Goal: Information Seeking & Learning: Learn about a topic

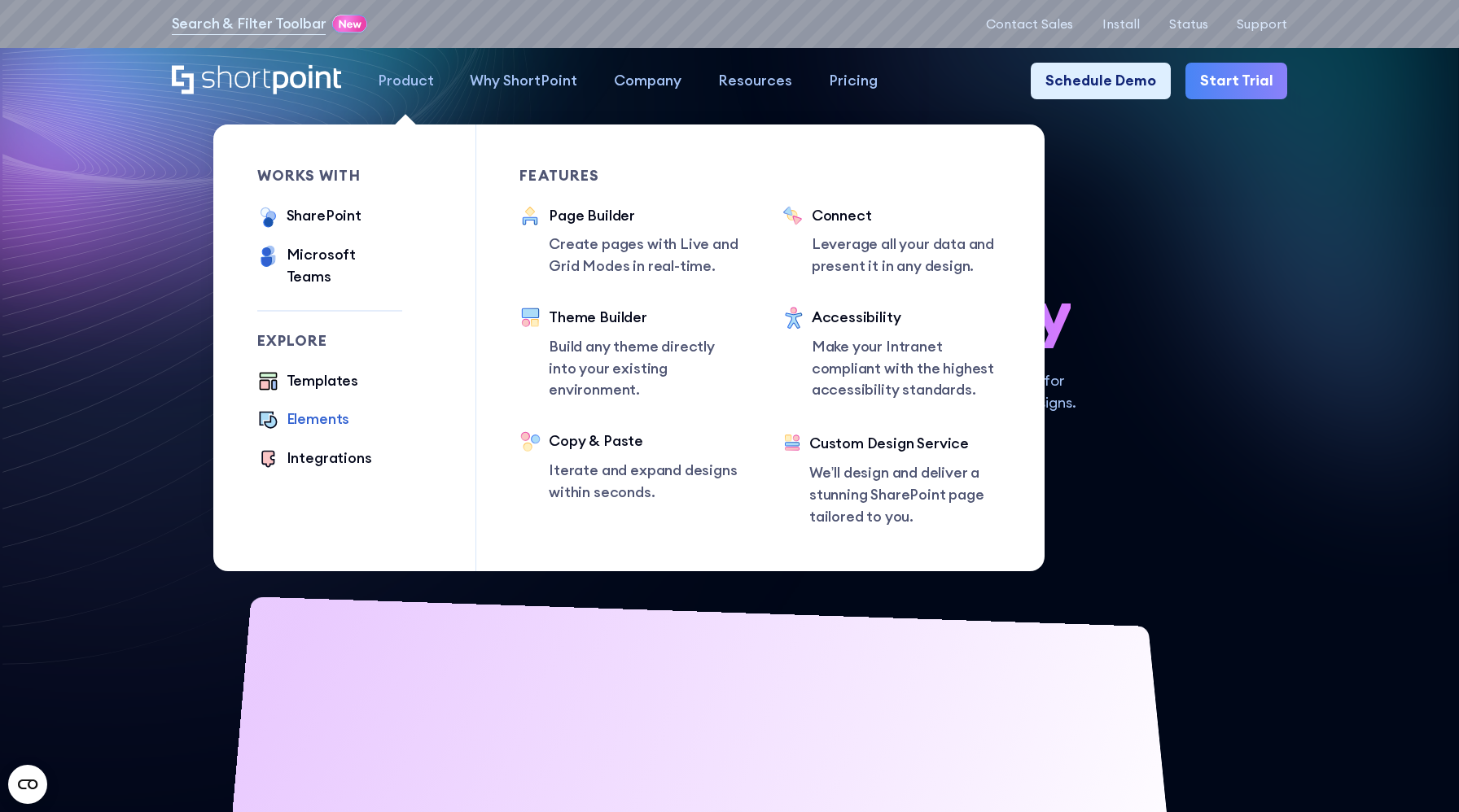
click at [308, 408] on div "Elements" at bounding box center [318, 419] width 64 height 22
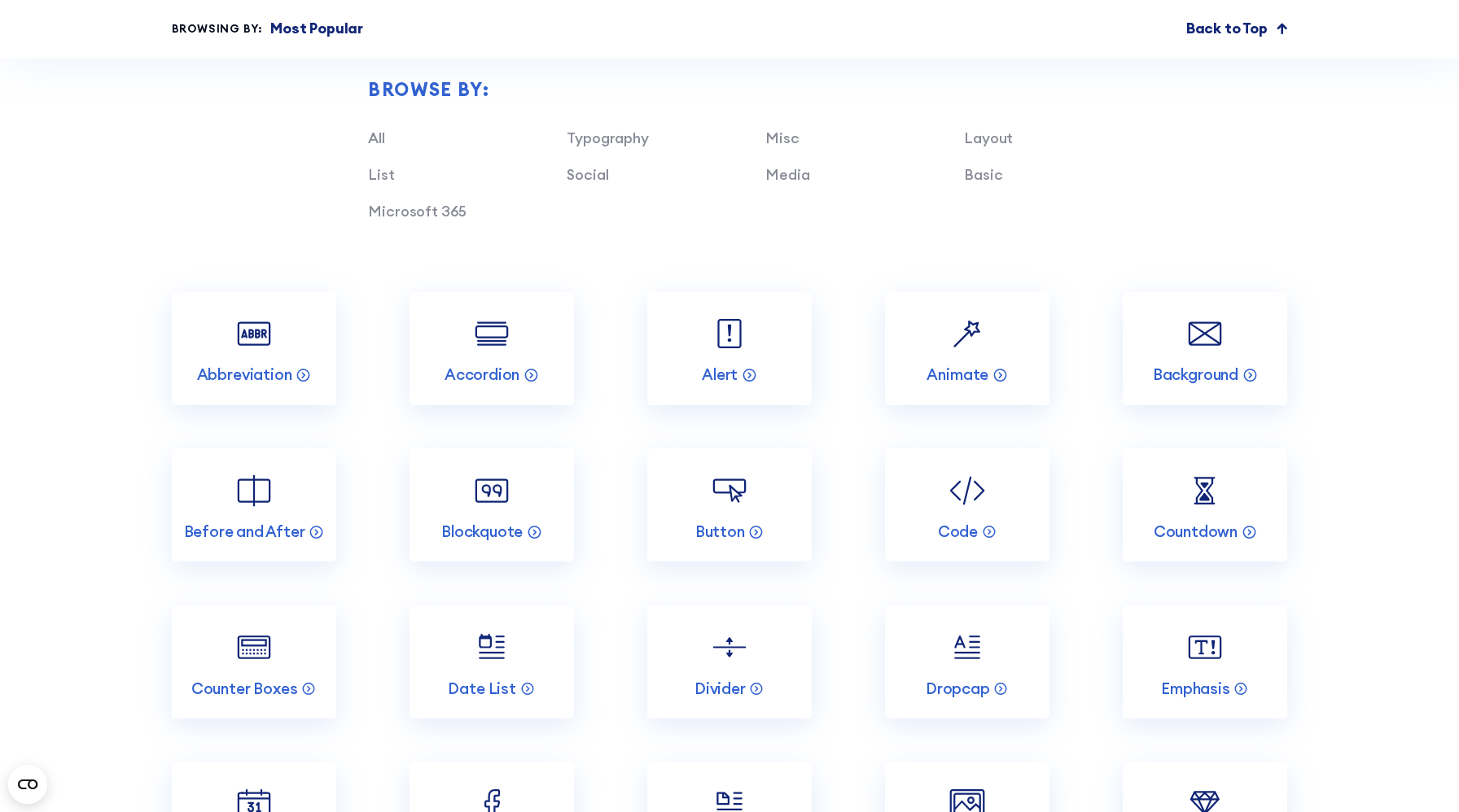
scroll to position [1752, 0]
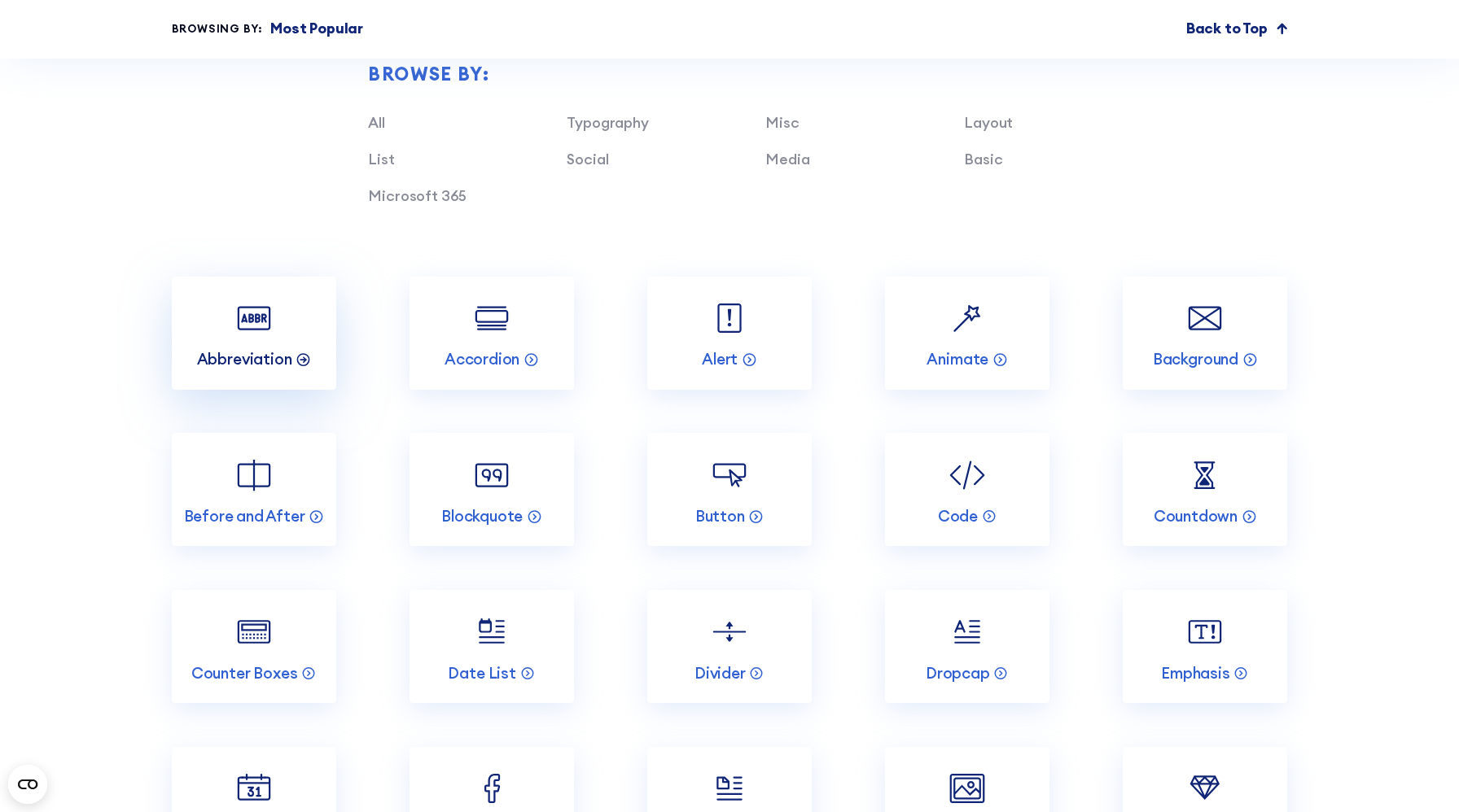
click at [285, 361] on p "Abbreviation" at bounding box center [244, 359] width 95 height 20
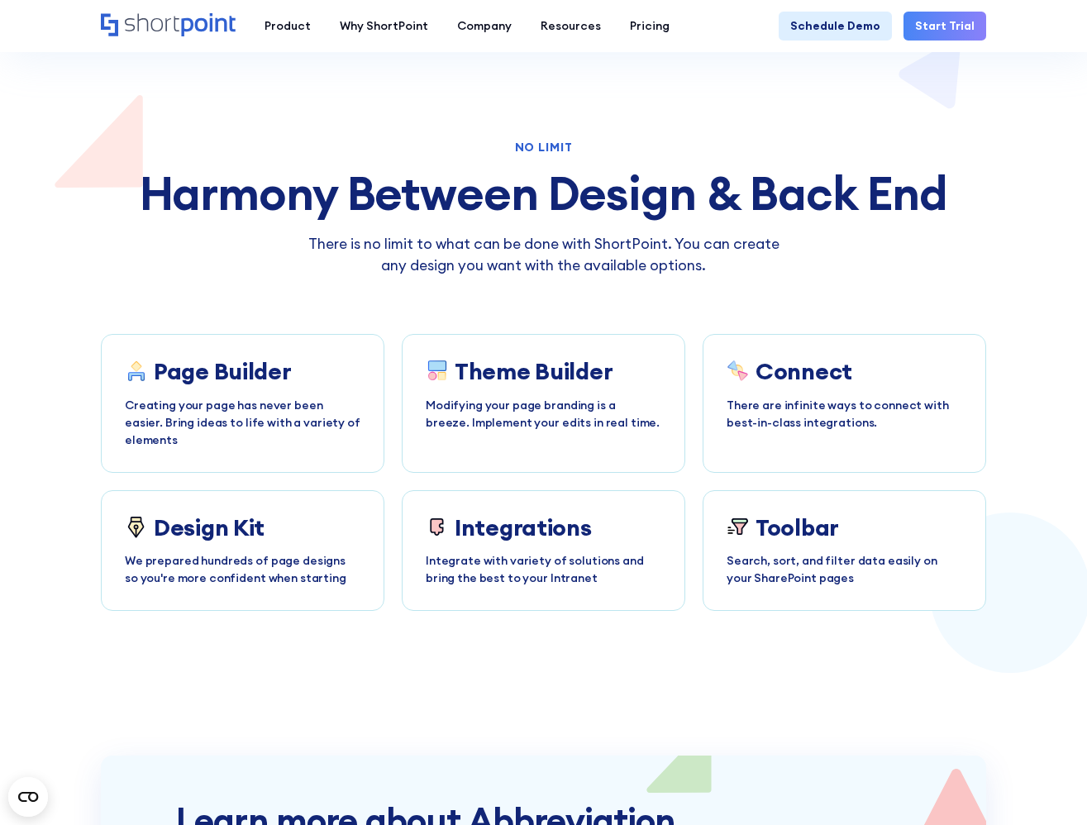
scroll to position [1953, 0]
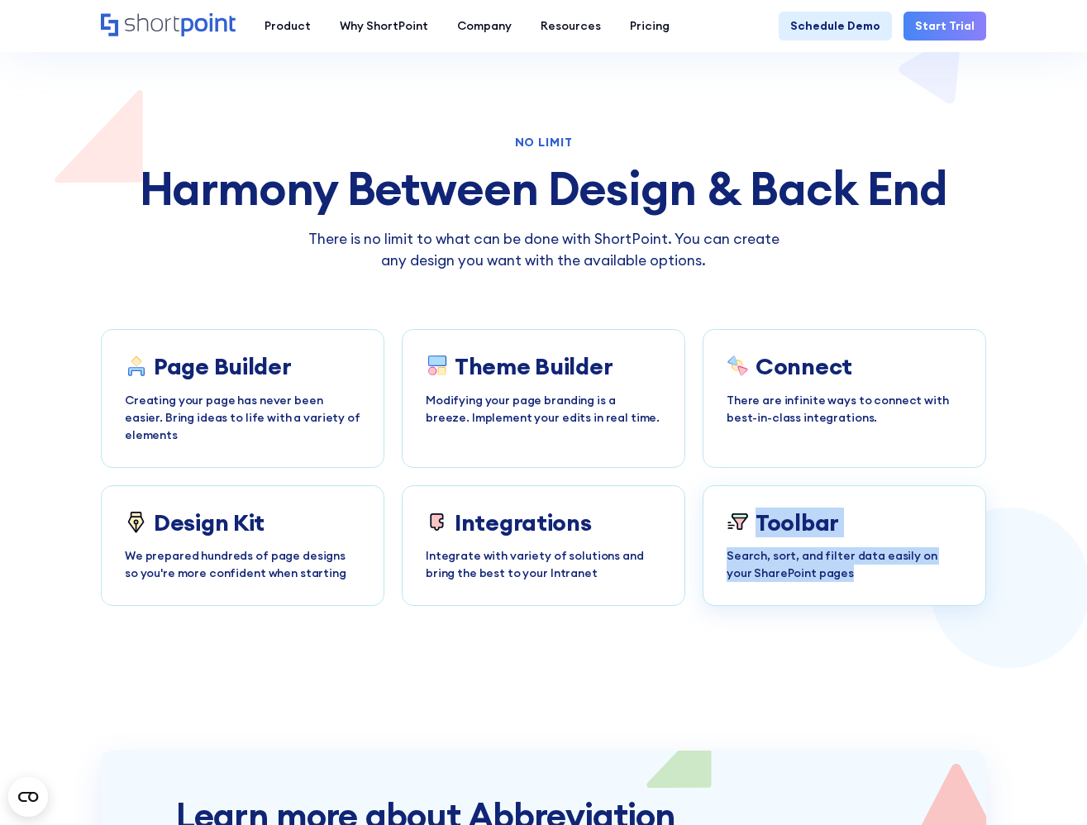
copy div "Toolbar Search, sort, and filter data easily on your SharePoint pages"
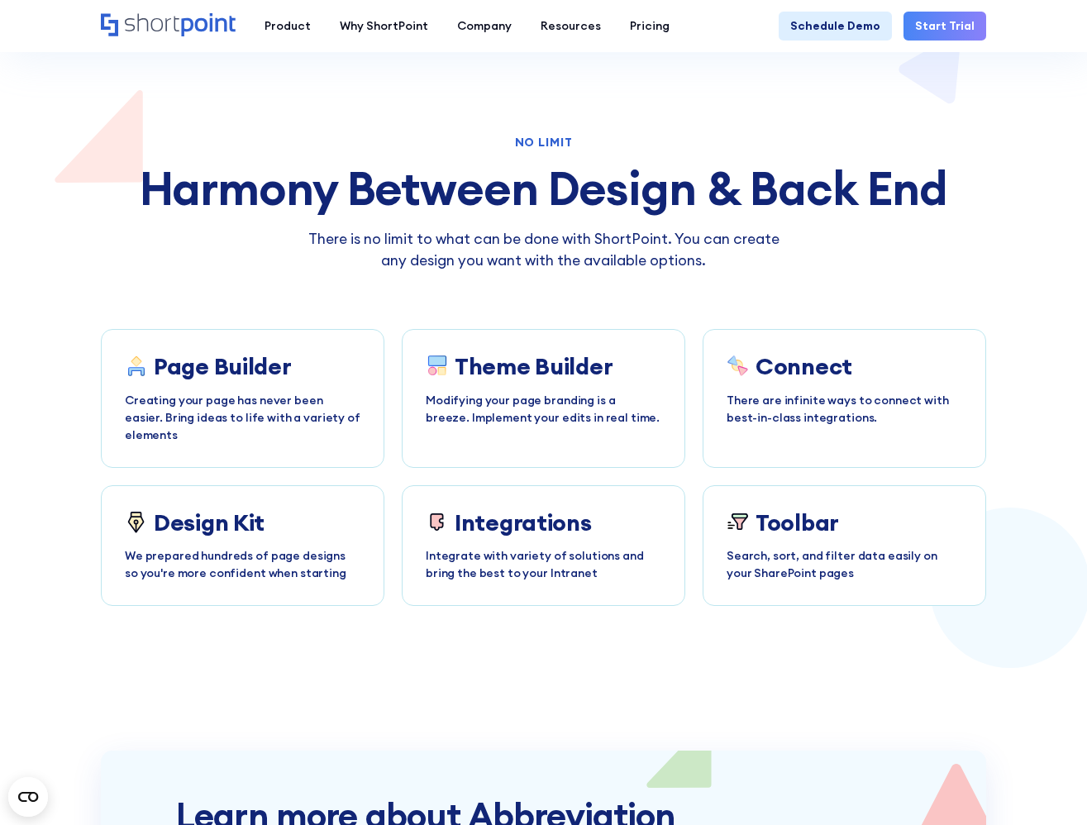
click at [744, 606] on section "Learn more about Abbreviation Ignite your vision. Install ShortPoint directly o…" at bounding box center [543, 805] width 1087 height 399
click at [923, 228] on div "There is no limit to what can be done with ShortPoint. You can create any desig…" at bounding box center [544, 250] width 886 height 44
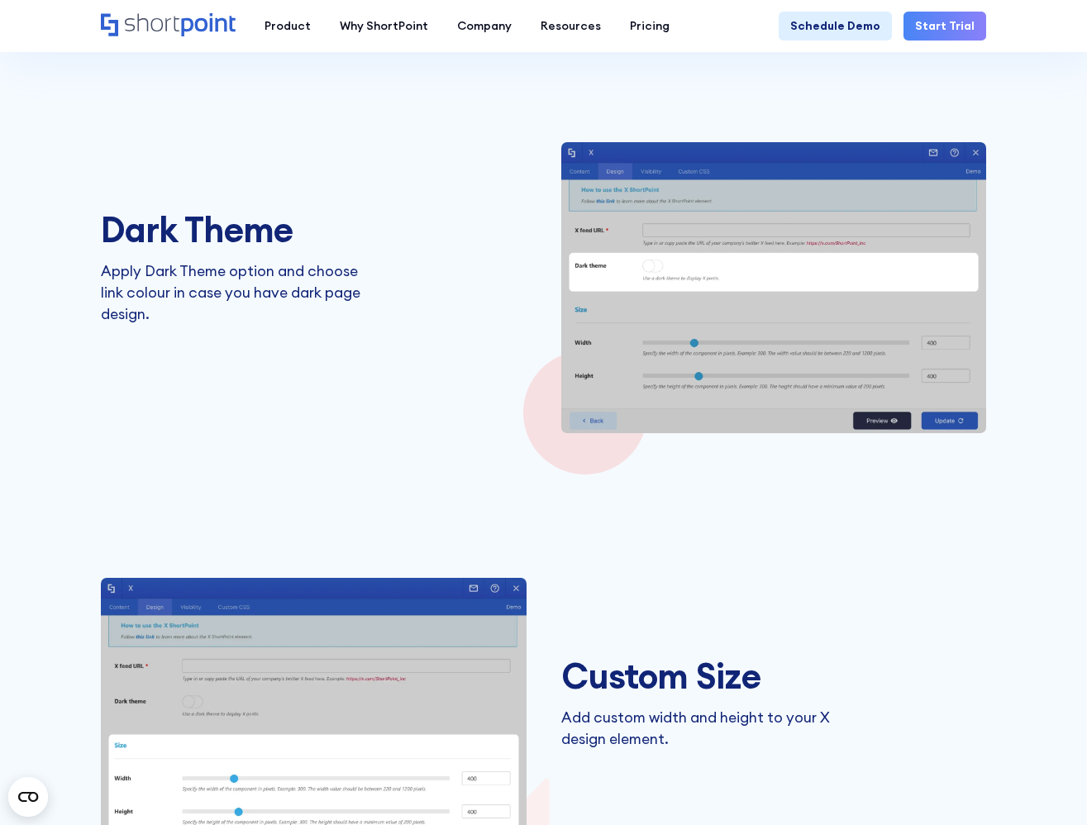
scroll to position [1555, 0]
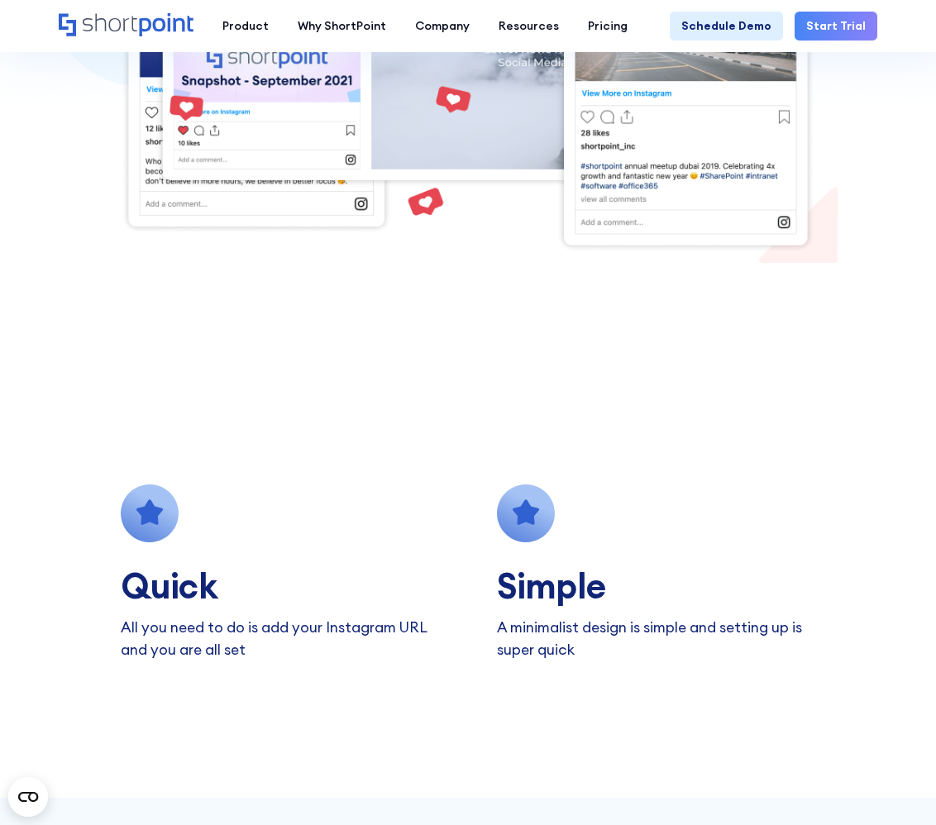
scroll to position [628, 0]
